Goal: Find specific page/section: Find specific page/section

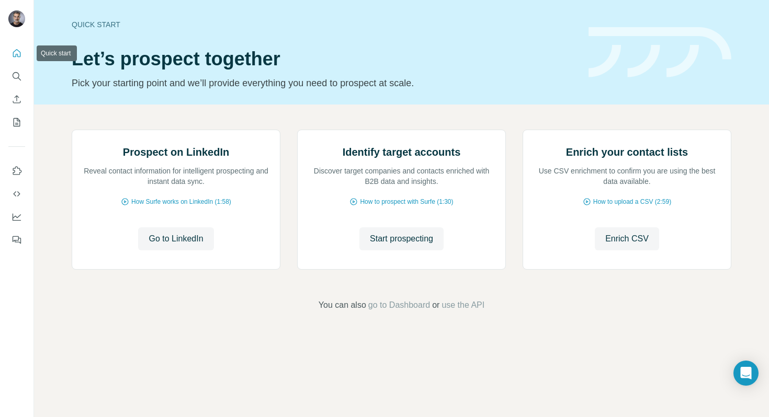
click at [23, 54] on button "Quick start" at bounding box center [16, 53] width 17 height 19
click at [24, 83] on button "Search" at bounding box center [16, 76] width 17 height 19
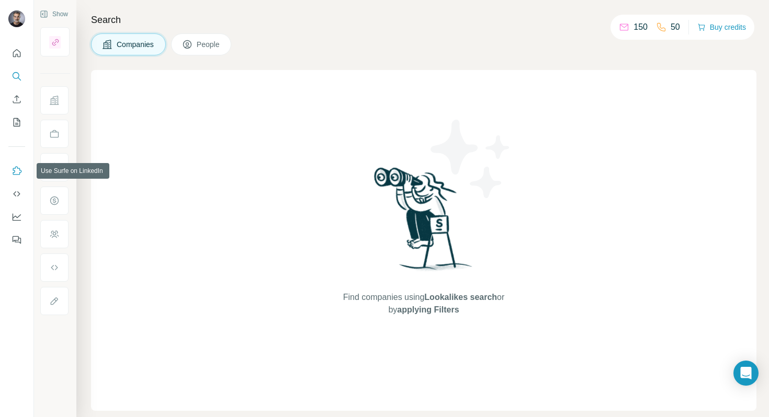
click at [19, 167] on icon "Use Surfe on LinkedIn" at bounding box center [17, 171] width 10 height 10
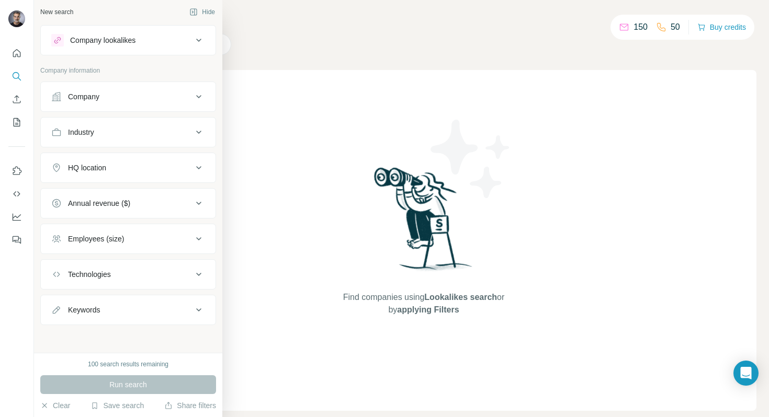
scroll to position [4, 0]
click at [192, 96] on icon at bounding box center [198, 95] width 13 height 13
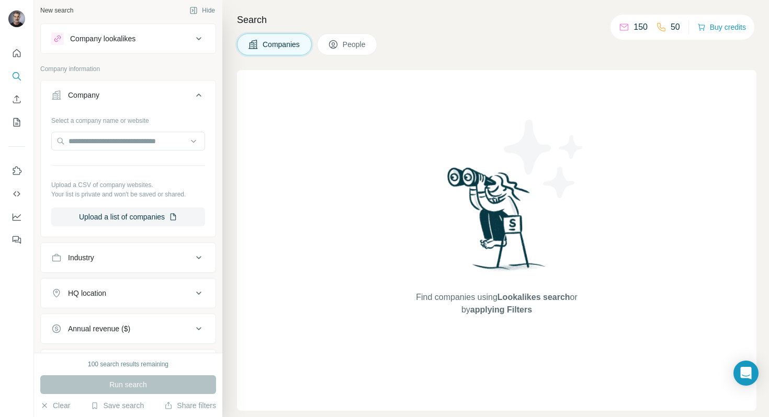
click at [192, 96] on icon at bounding box center [198, 95] width 13 height 13
